Goal: Transaction & Acquisition: Subscribe to service/newsletter

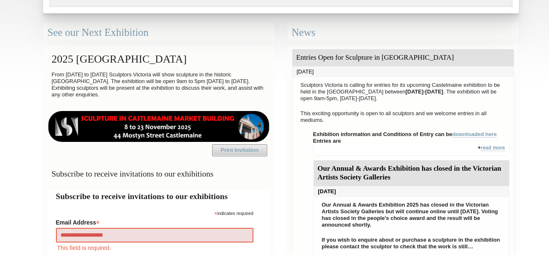
type input "**********"
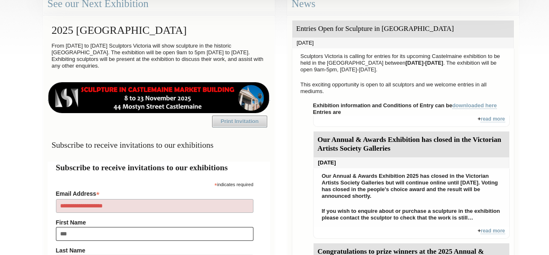
type input "****"
type input "********"
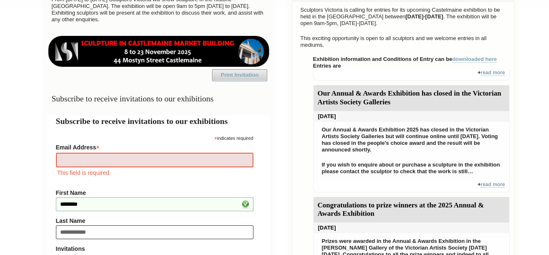
type input "**********"
